Goal: Task Accomplishment & Management: Use online tool/utility

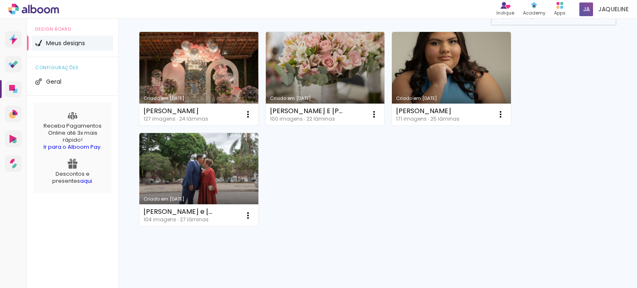
scroll to position [124, 0]
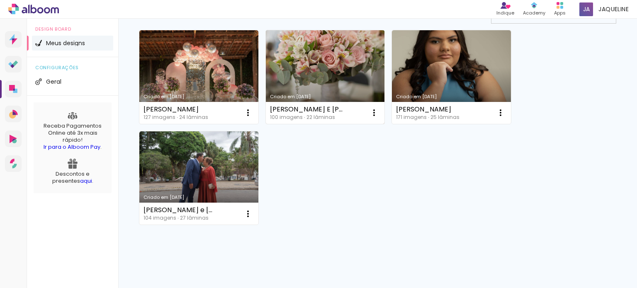
click at [345, 89] on link "Criado em [DATE]" at bounding box center [325, 77] width 119 height 94
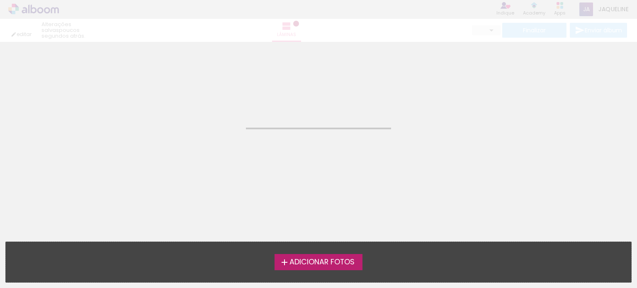
click at [345, 89] on neon-animatable "Confirmar Cancelar" at bounding box center [318, 84] width 637 height 84
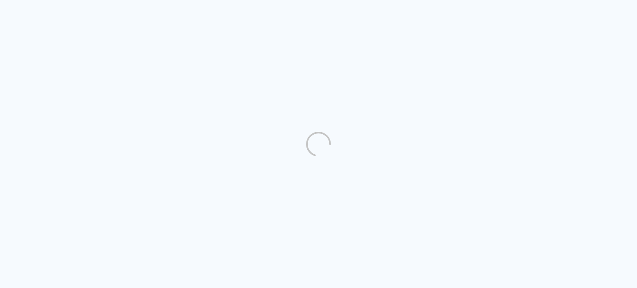
click at [219, 212] on quentale-directory at bounding box center [318, 144] width 637 height 288
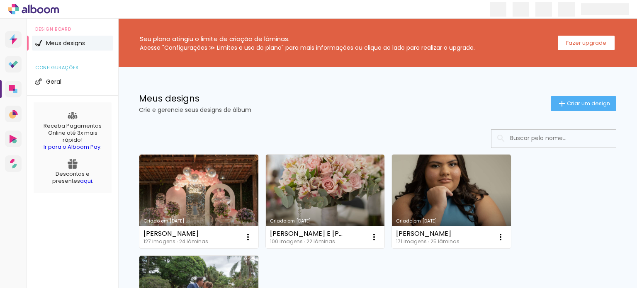
scroll to position [138, 0]
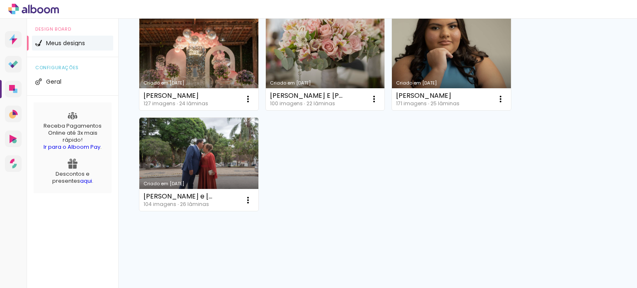
click at [331, 67] on link "Criado em [DATE]" at bounding box center [325, 64] width 119 height 94
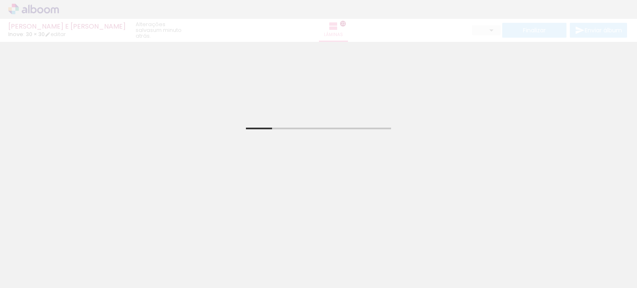
scroll to position [249, 0]
